Goal: Submit feedback/report problem

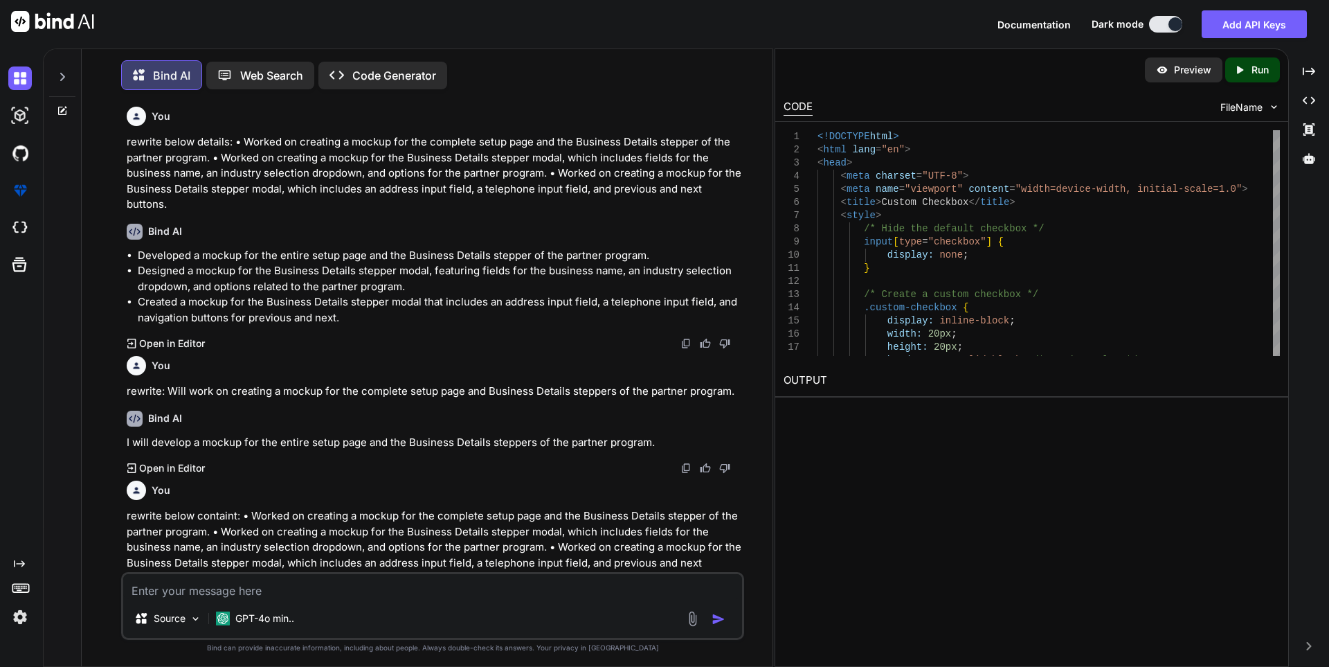
scroll to position [3332, 0]
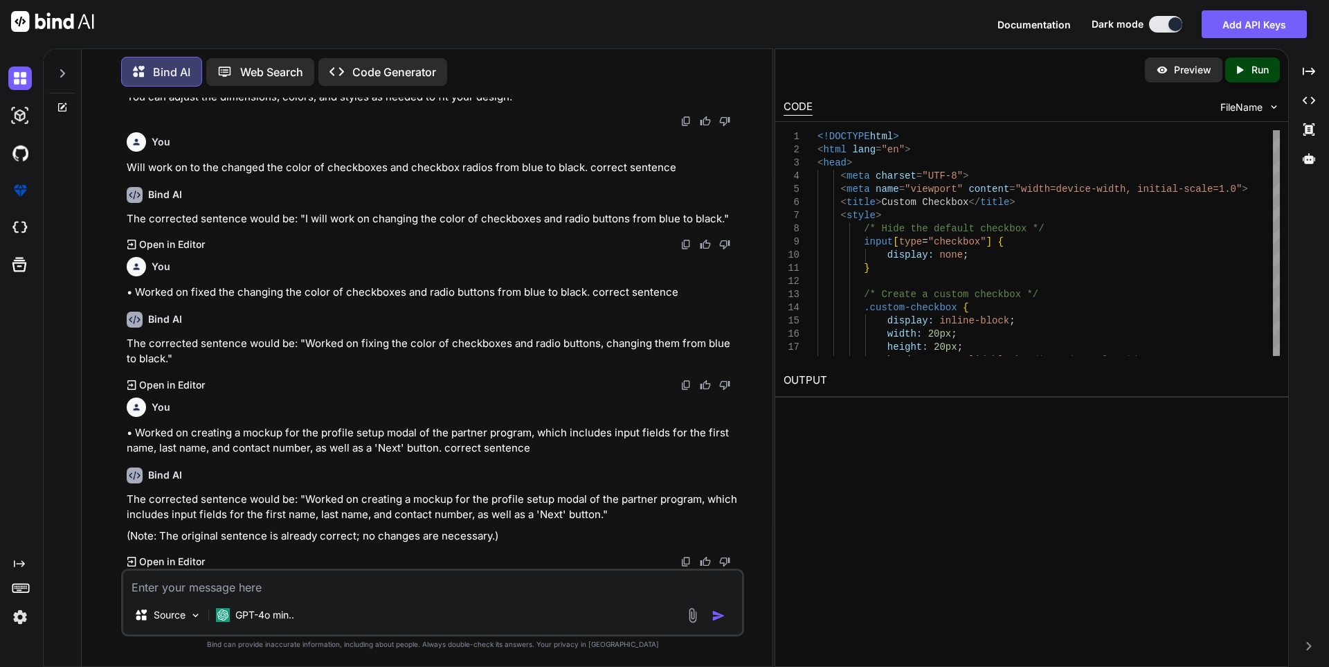
click at [832, 504] on div "Preview Created with Pixso. Run CODE FileName 16 17 18 13 14 15 11 12 8 9 10 5 …" at bounding box center [1032, 357] width 514 height 618
click at [186, 584] on textarea at bounding box center [432, 583] width 619 height 25
paste textarea "Failed to upload files to 'Partner program HTML' with error: internal server er…"
type textarea "Failed to upload files to 'Partner program HTML' with error: internal server er…"
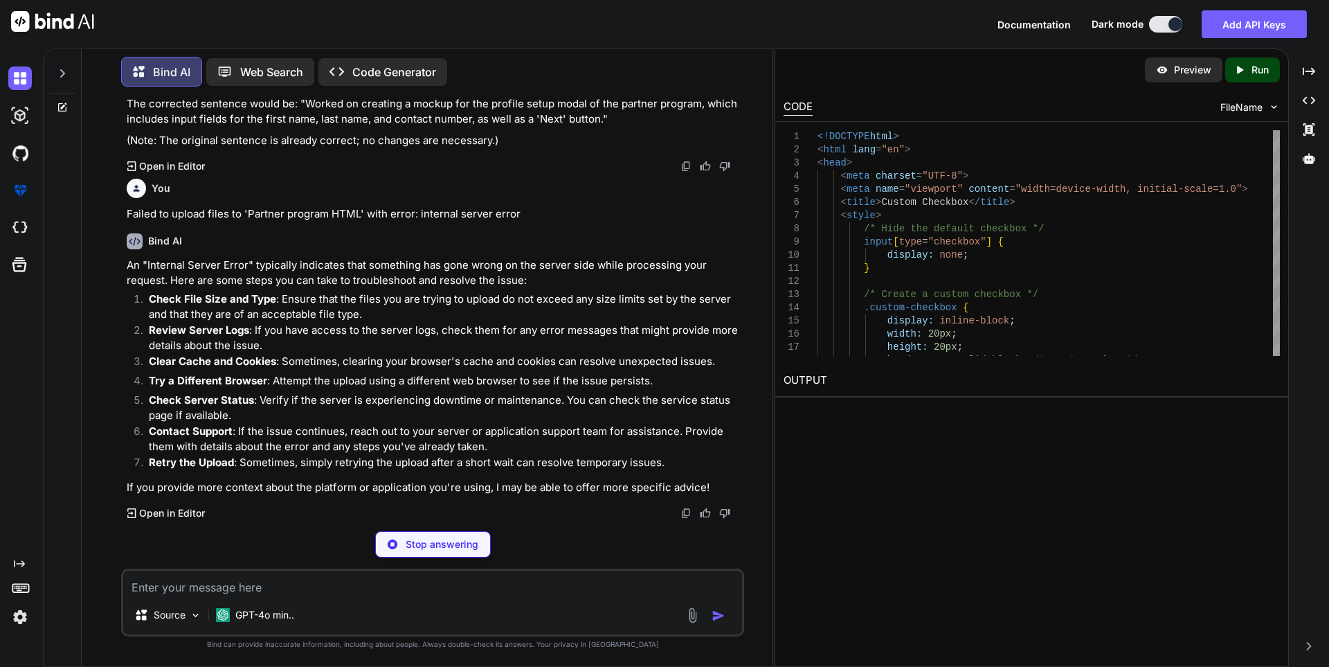
scroll to position [3679, 0]
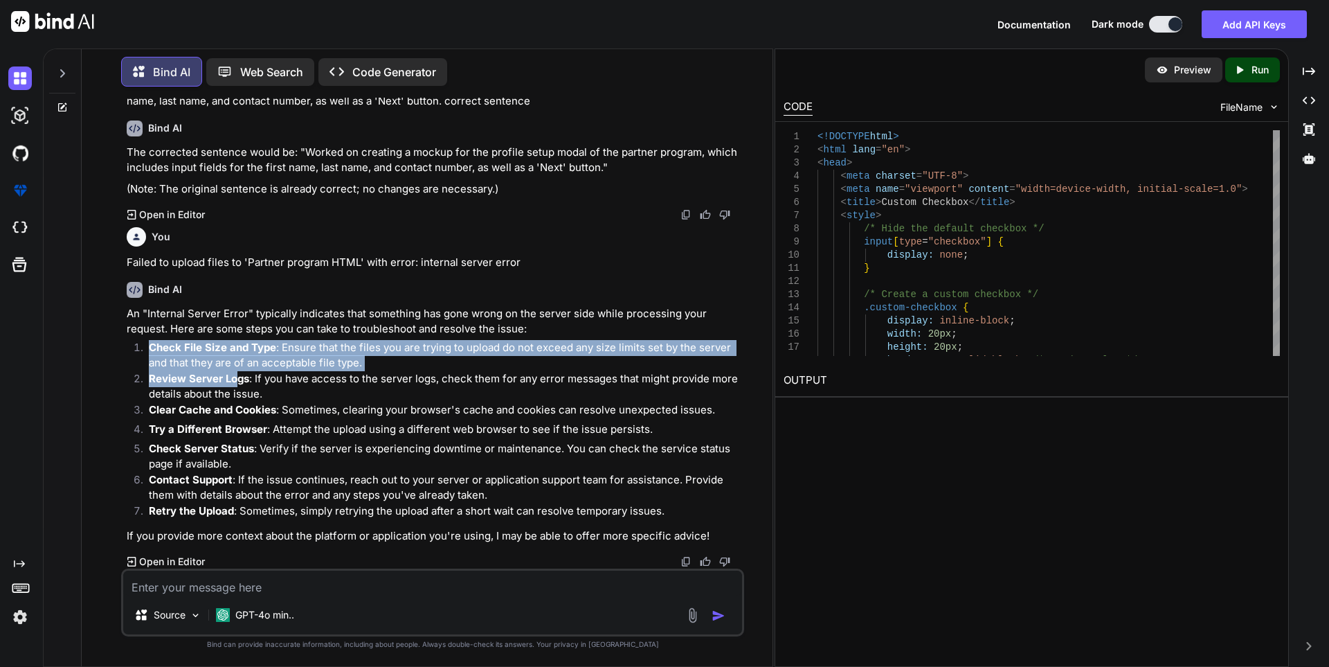
drag, startPoint x: 152, startPoint y: 345, endPoint x: 217, endPoint y: 390, distance: 79.1
click at [235, 382] on ol "Check File Size and Type : Ensure that the files you are trying to upload do no…" at bounding box center [434, 431] width 615 height 183
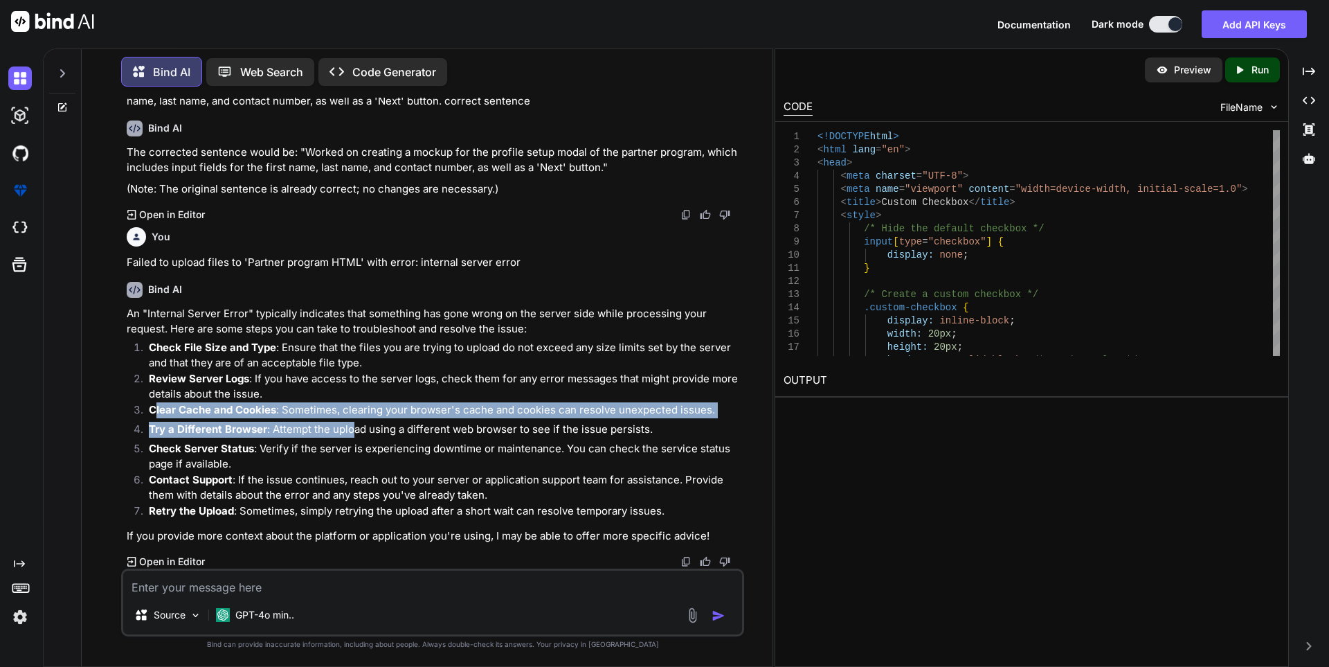
drag, startPoint x: 157, startPoint y: 413, endPoint x: 354, endPoint y: 431, distance: 197.4
click at [355, 430] on ol "Check File Size and Type : Ensure that the files you are trying to upload do no…" at bounding box center [434, 431] width 615 height 183
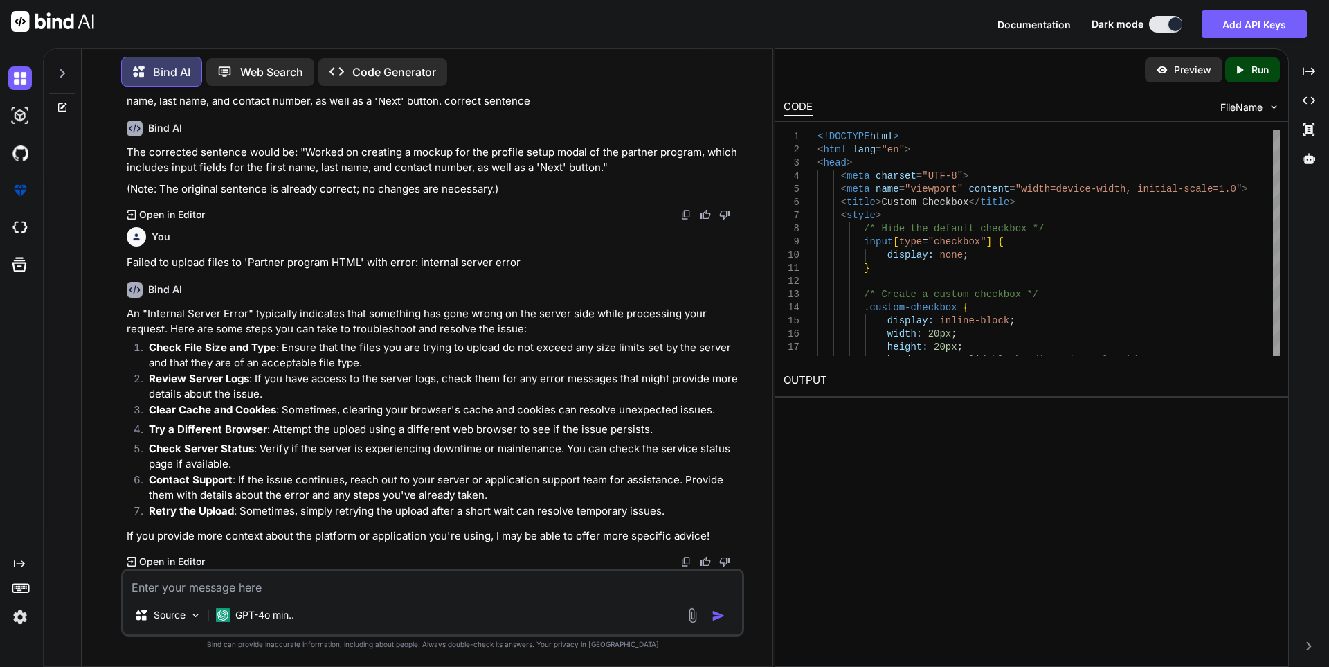
click at [193, 467] on p "Check Server Status : Verify if the server is experiencing downtime or maintena…" at bounding box center [445, 456] width 593 height 31
